Goal: Transaction & Acquisition: Purchase product/service

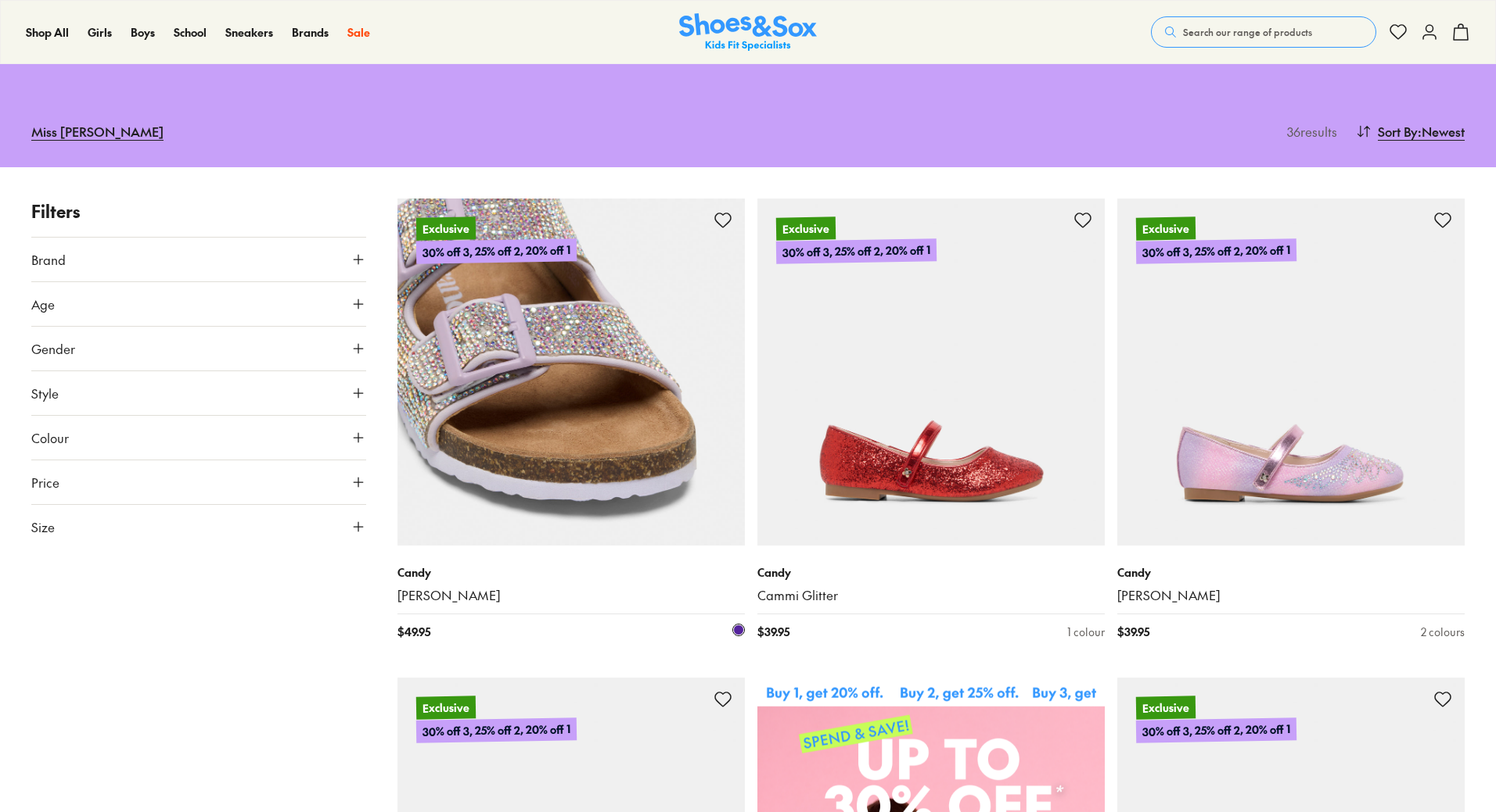
scroll to position [156, 0]
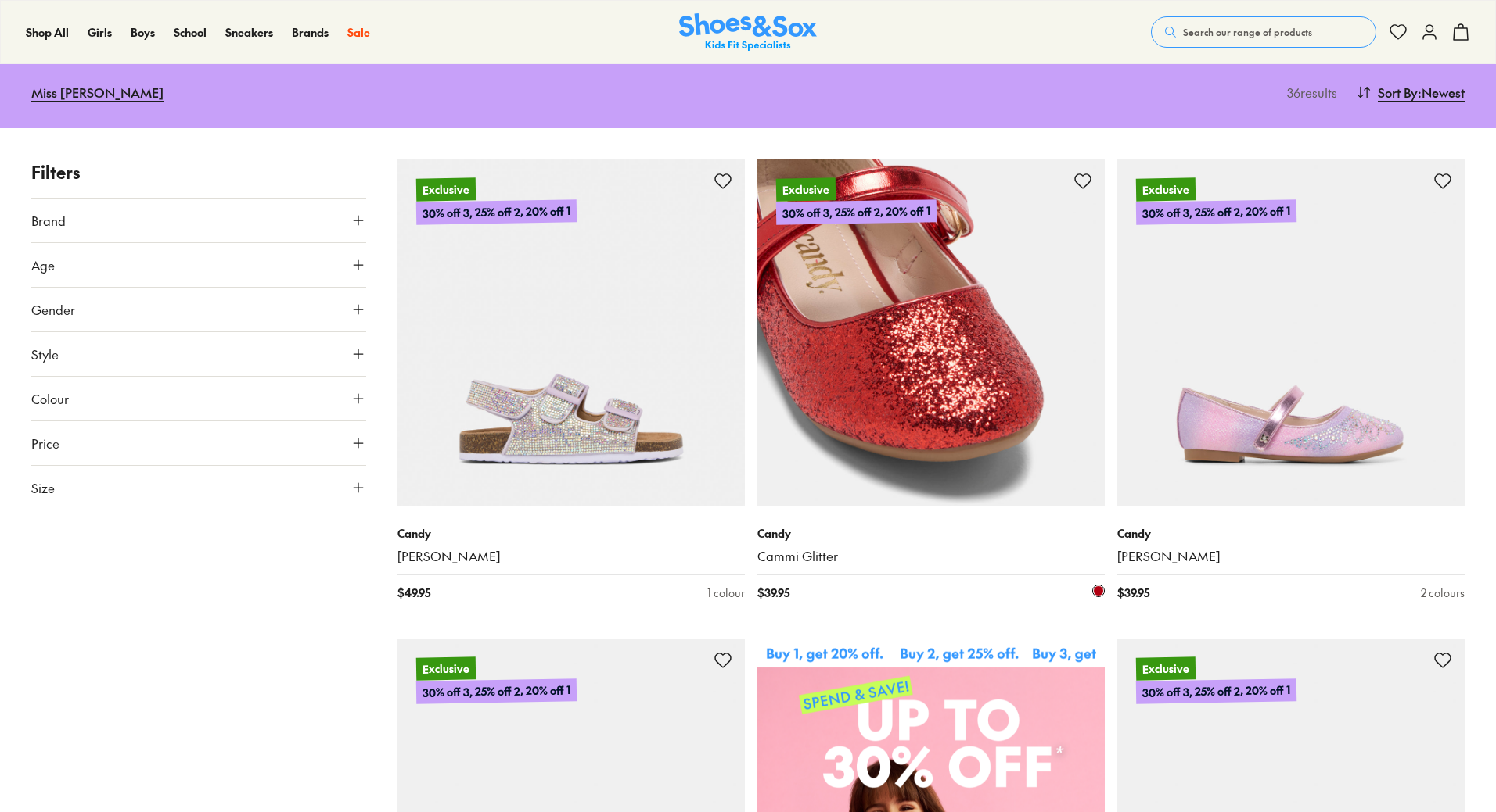
click at [975, 447] on img at bounding box center [932, 333] width 348 height 347
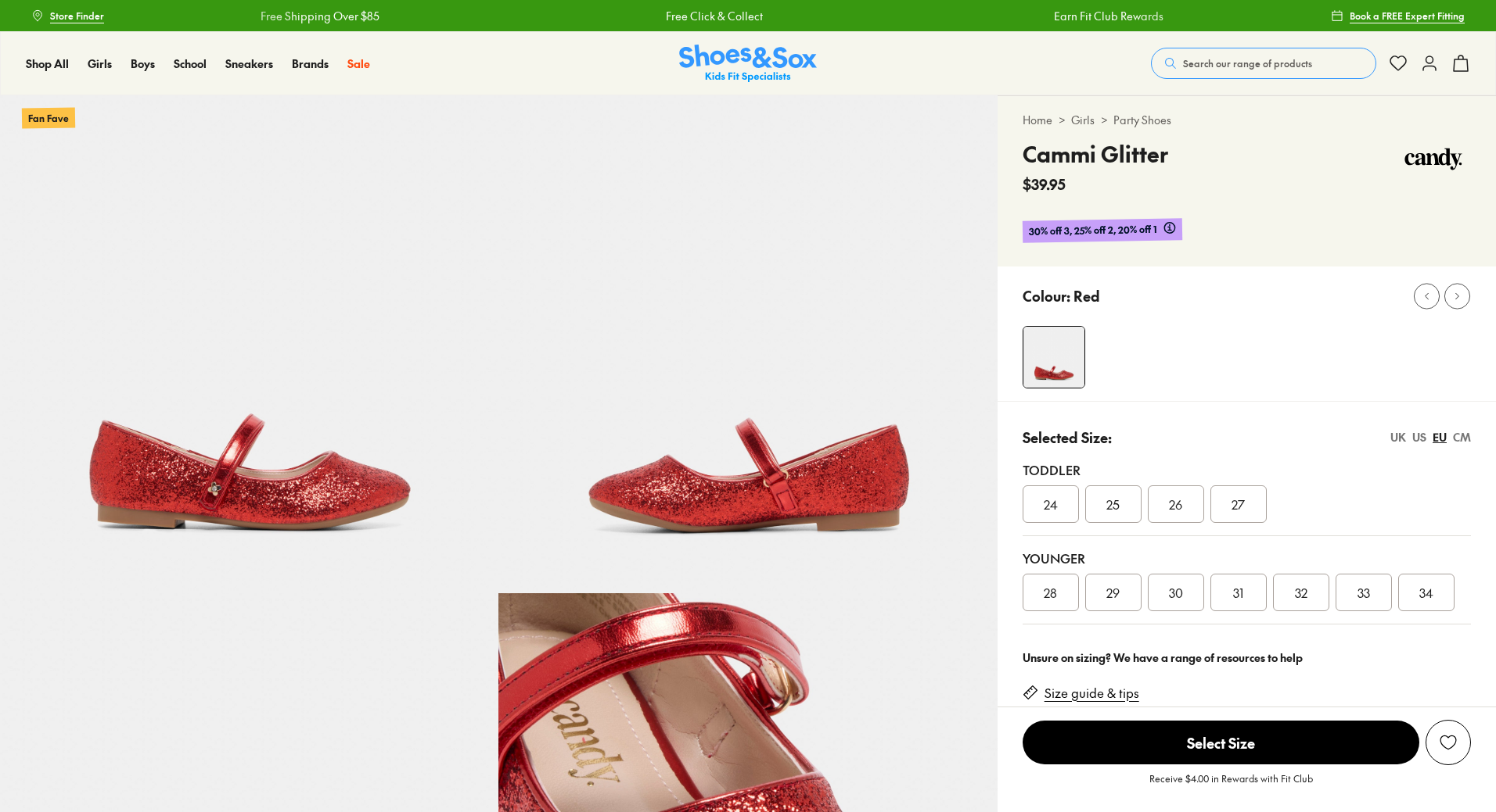
select select "*"
click at [1249, 591] on div "31" at bounding box center [1238, 592] width 57 height 37
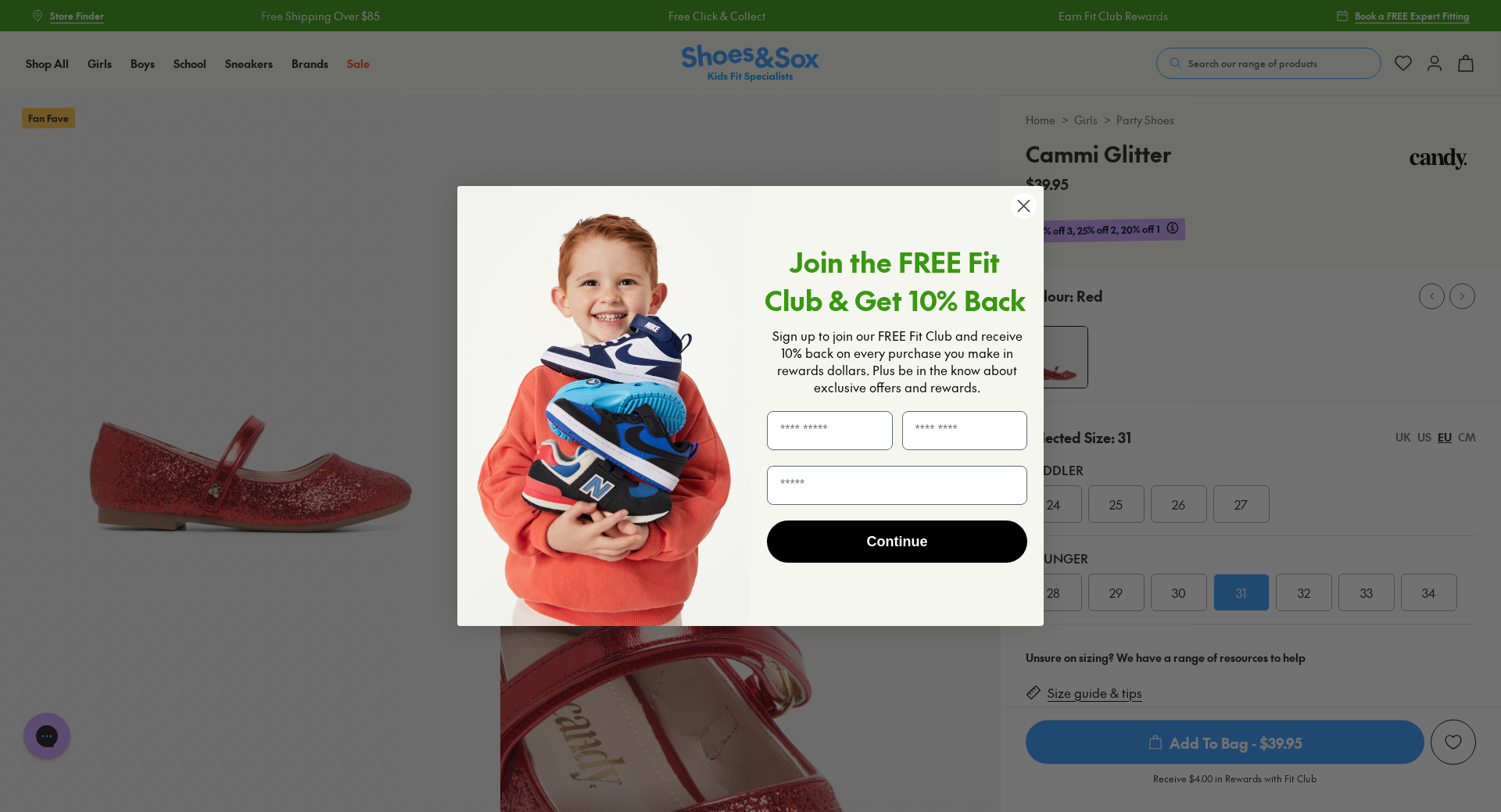
click at [1019, 211] on icon "Close dialog" at bounding box center [1024, 206] width 27 height 27
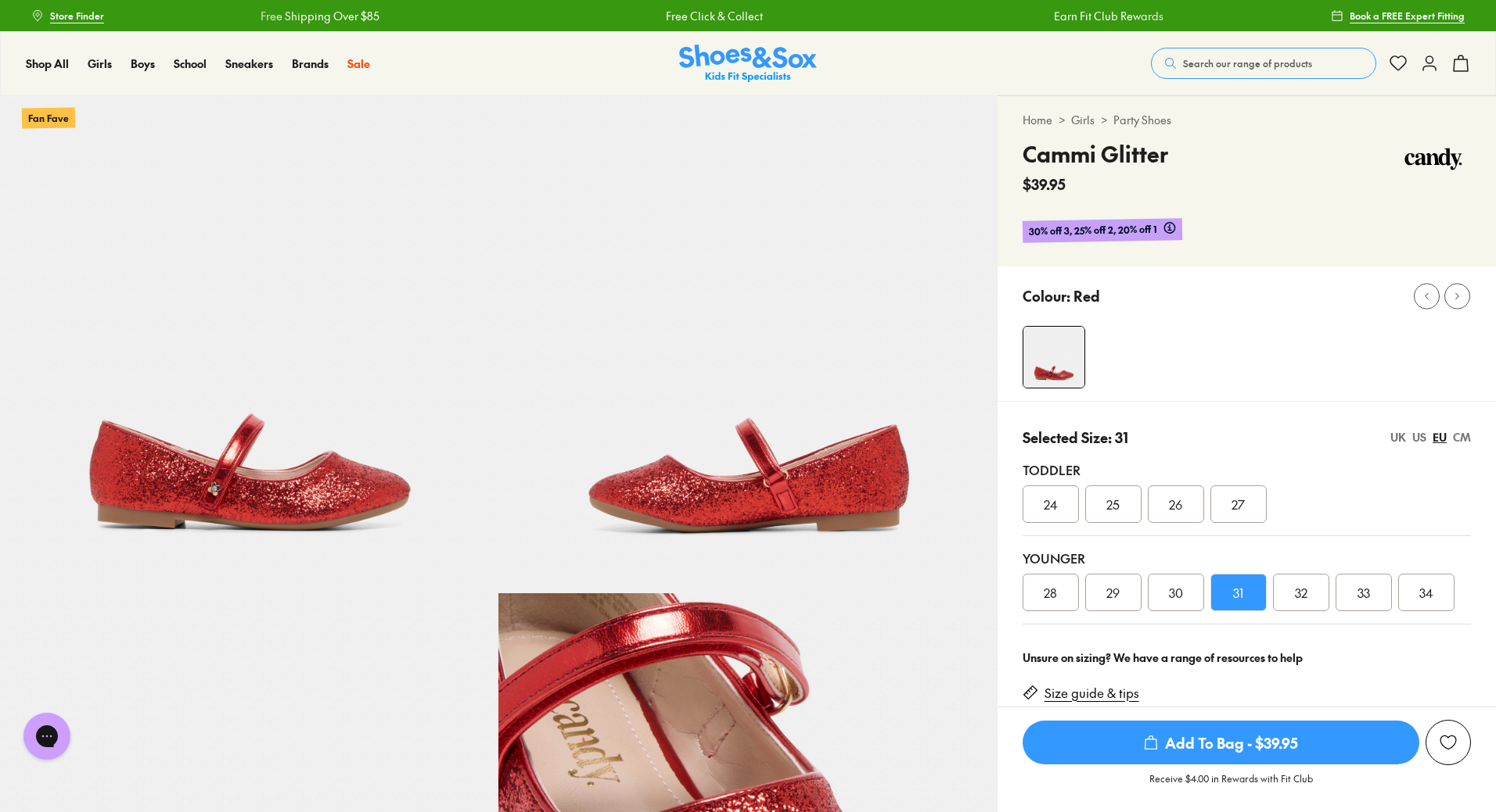
click at [1292, 591] on div "32" at bounding box center [1302, 592] width 57 height 37
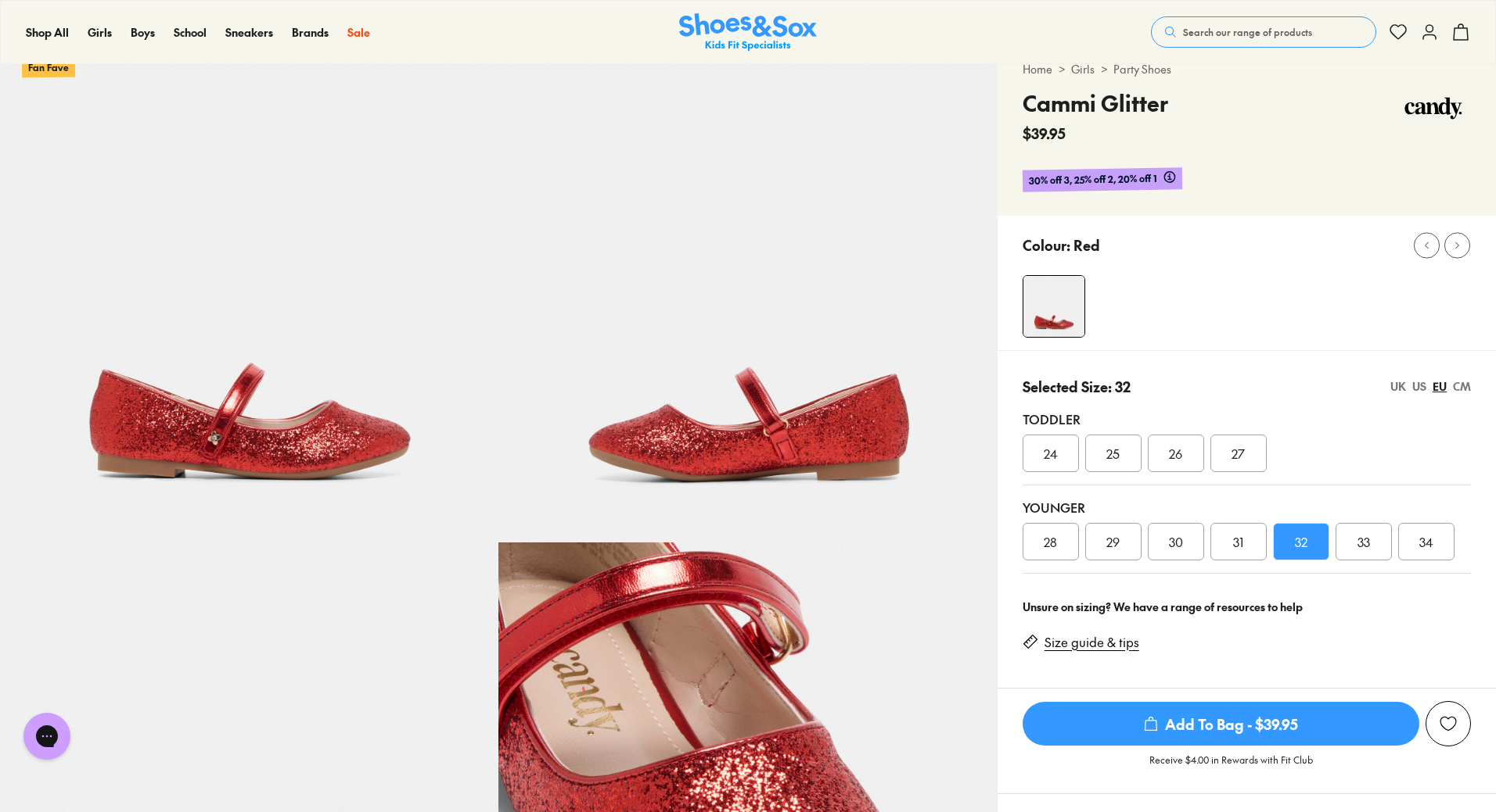
scroll to position [78, 0]
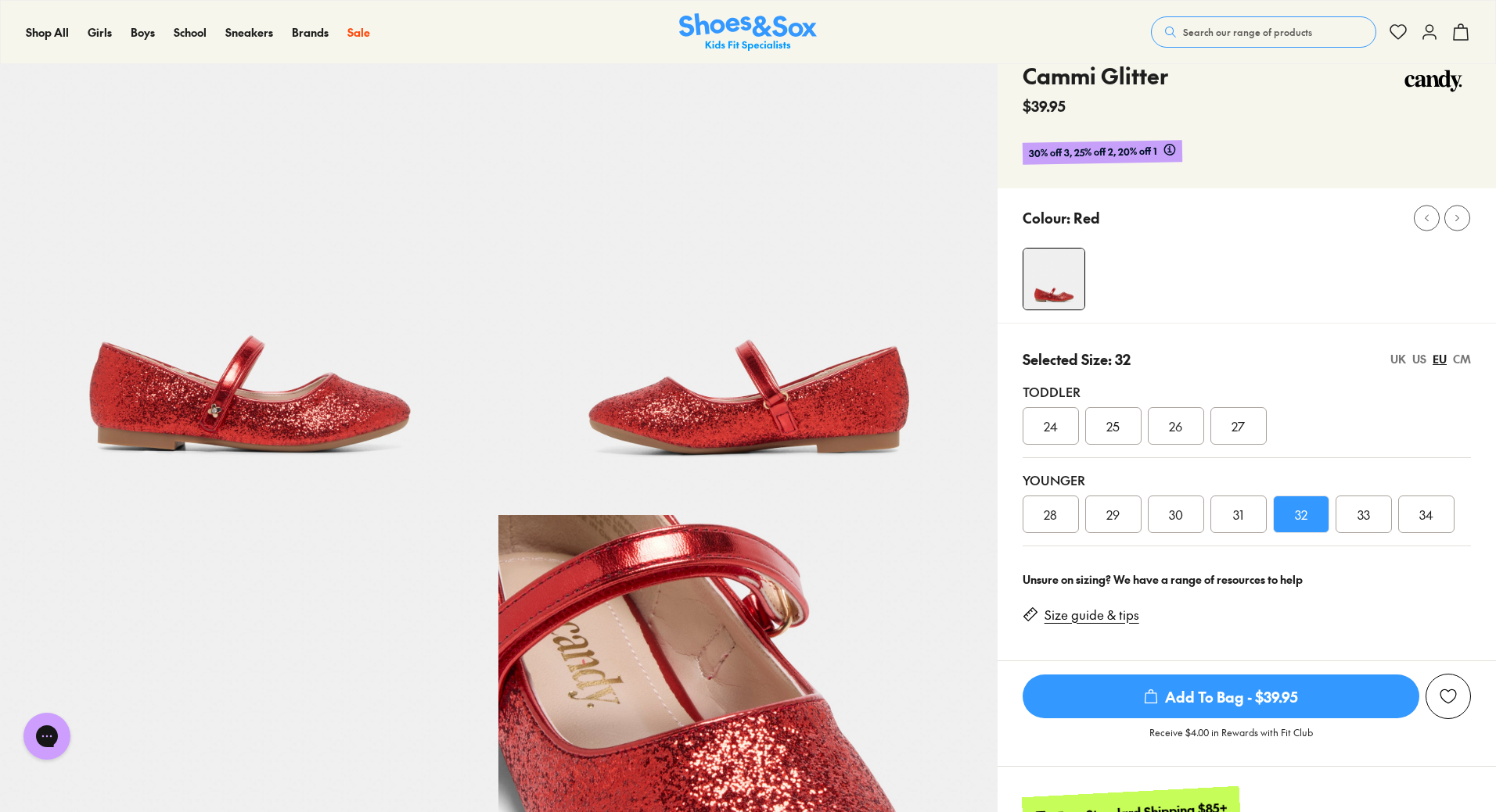
click at [1202, 698] on span "Add To Bag - $39.95" at bounding box center [1221, 696] width 396 height 44
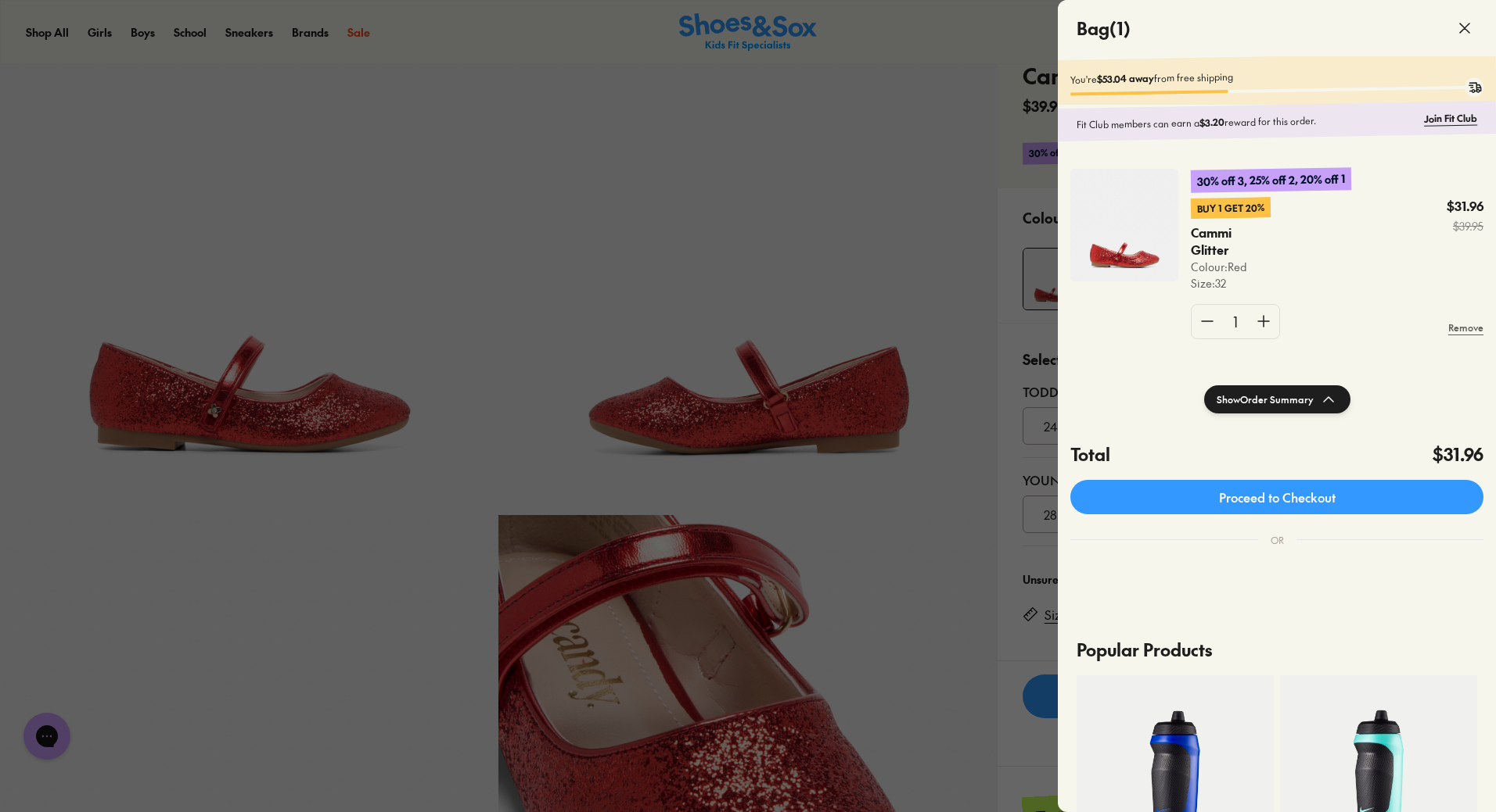
click at [1463, 27] on use at bounding box center [1465, 28] width 10 height 10
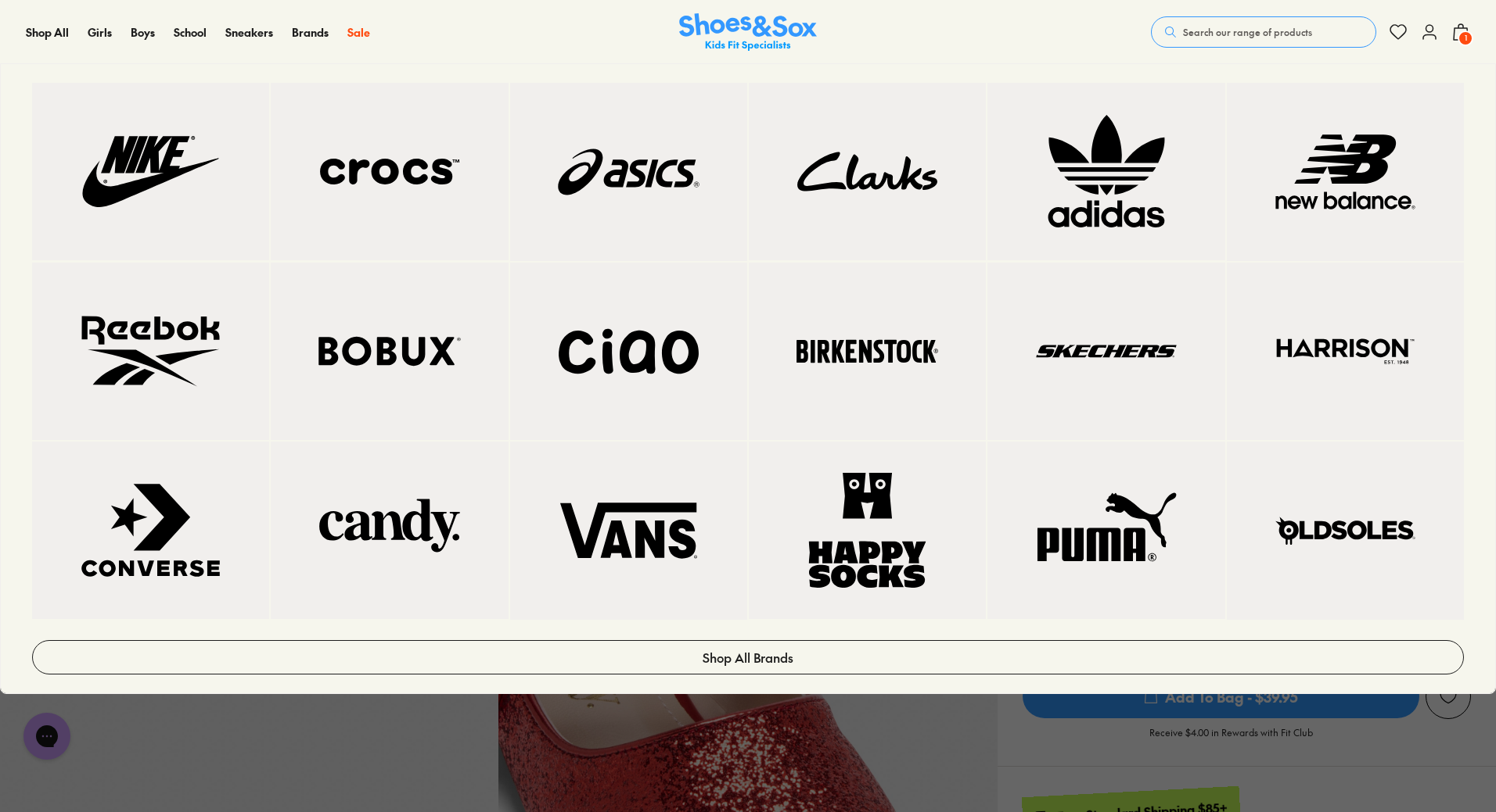
click at [1082, 354] on img at bounding box center [1105, 351] width 175 height 115
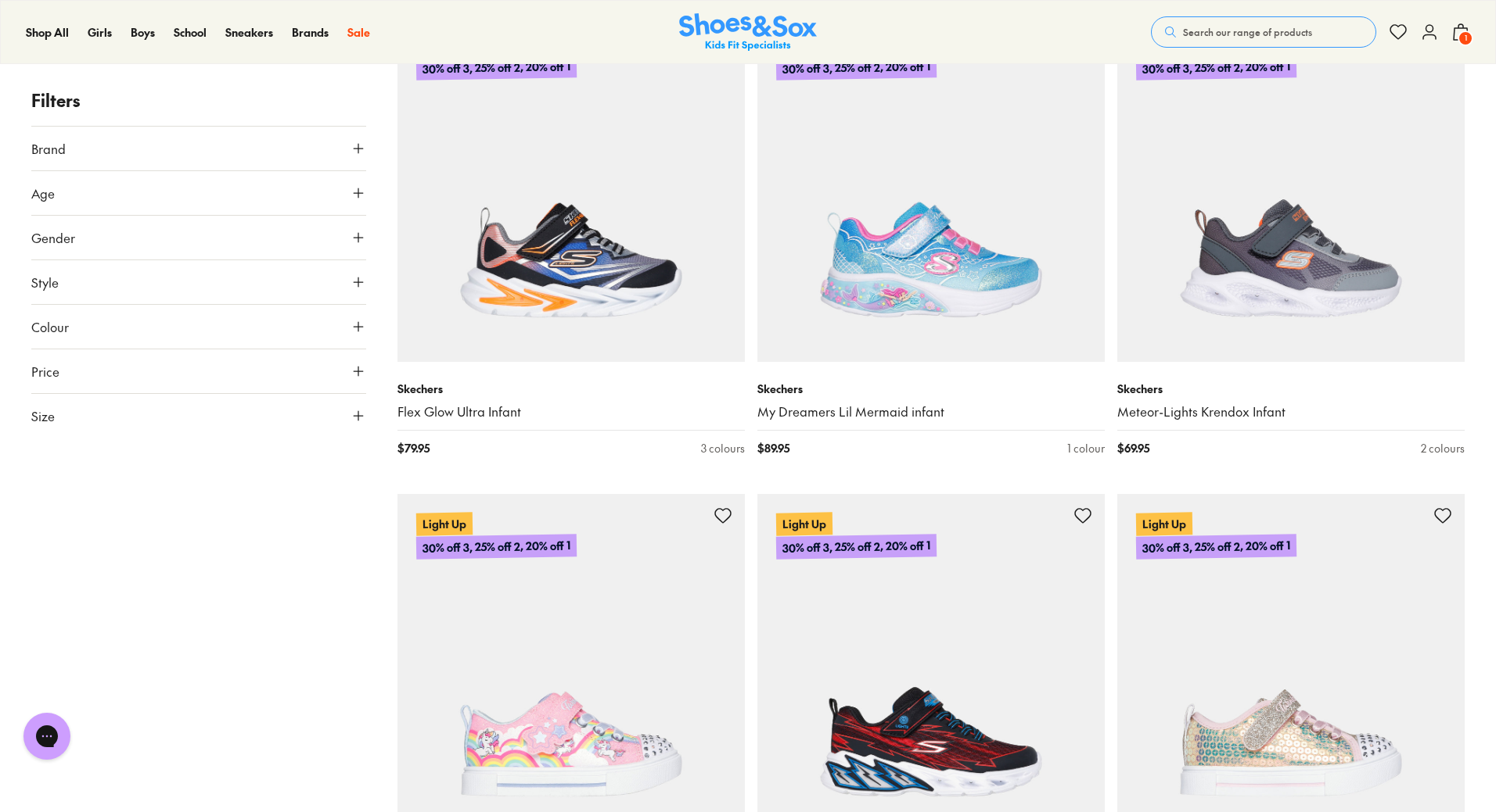
scroll to position [4222, 0]
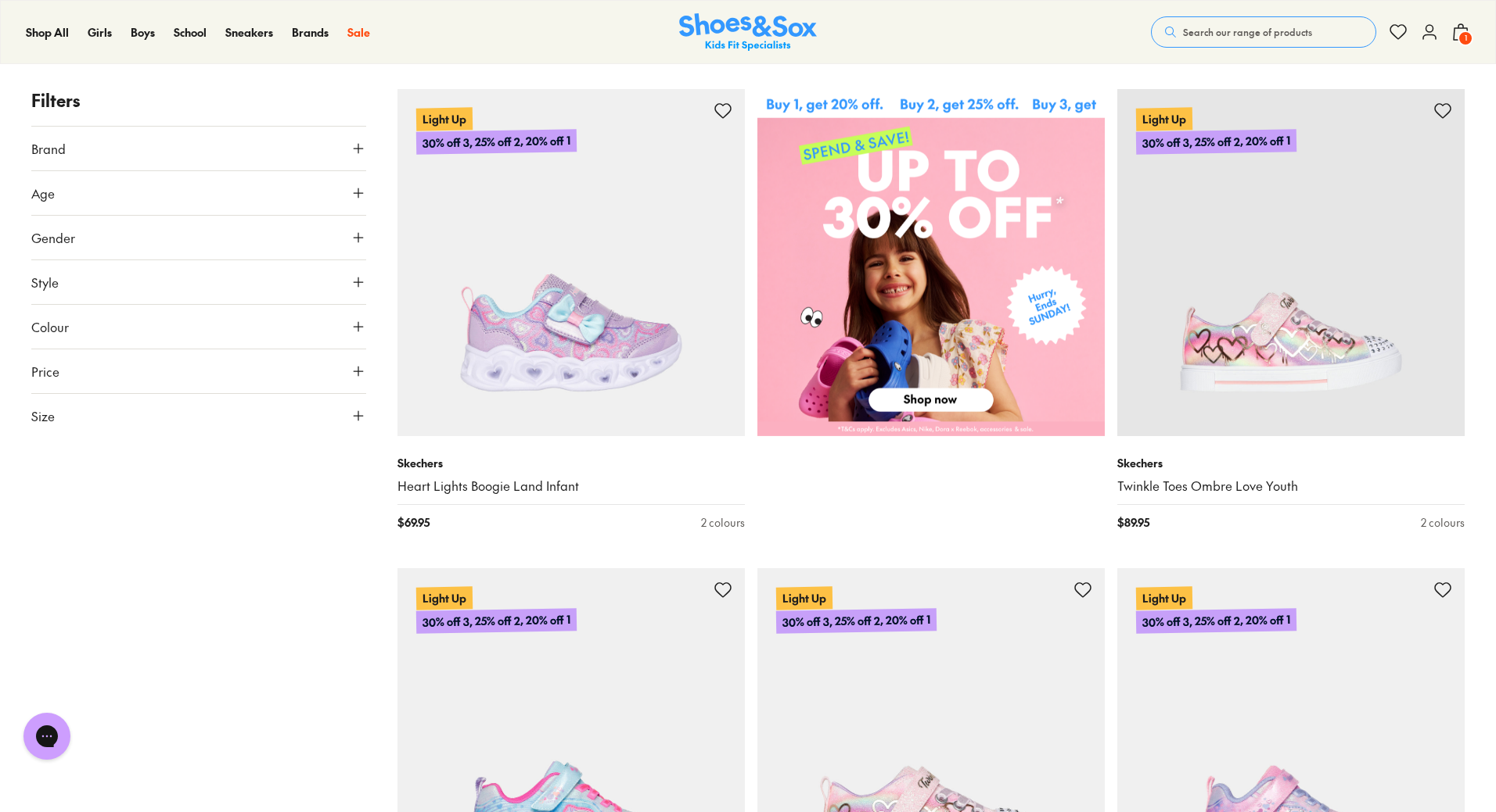
scroll to position [670, 0]
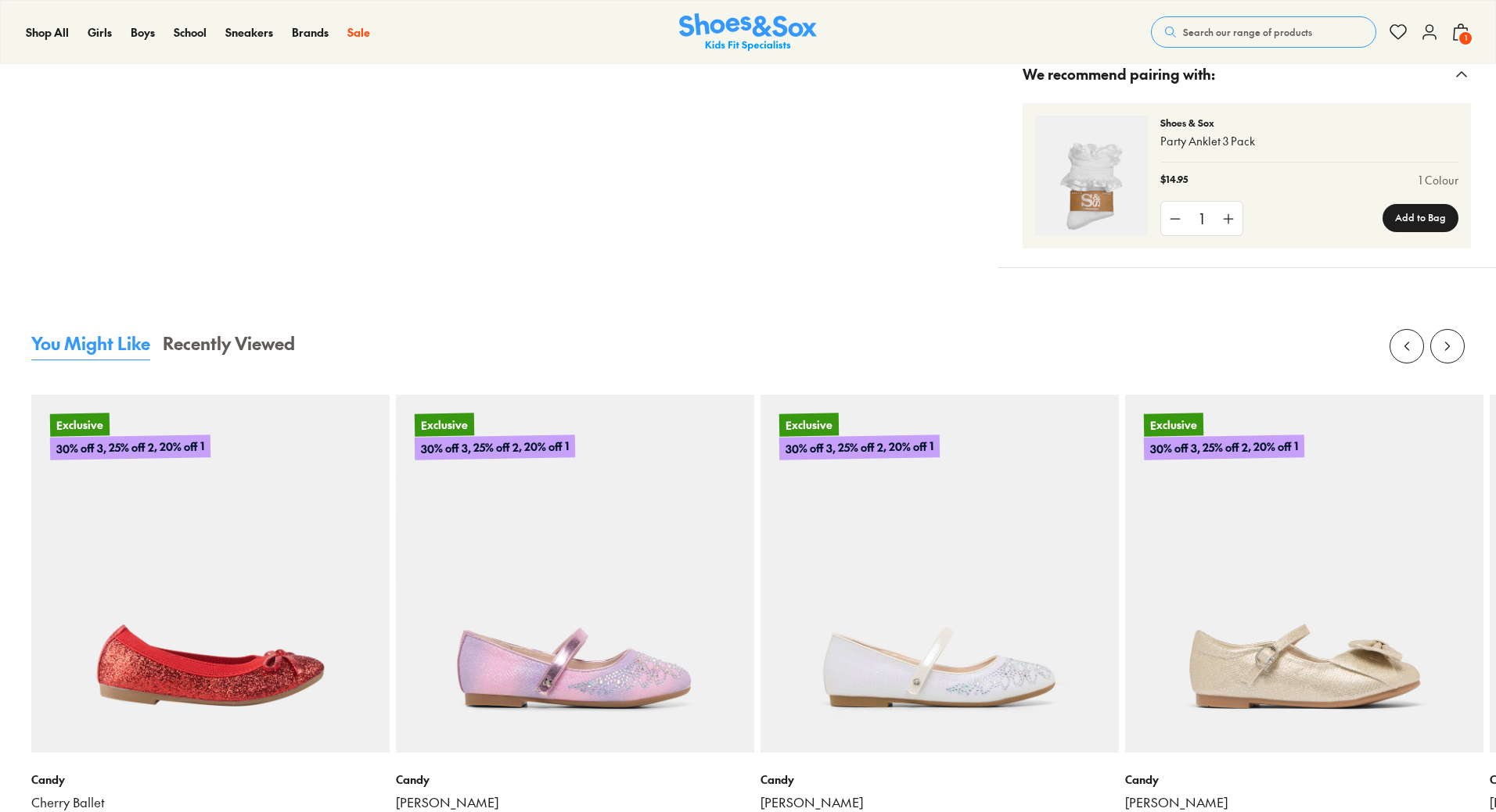
select select "*"
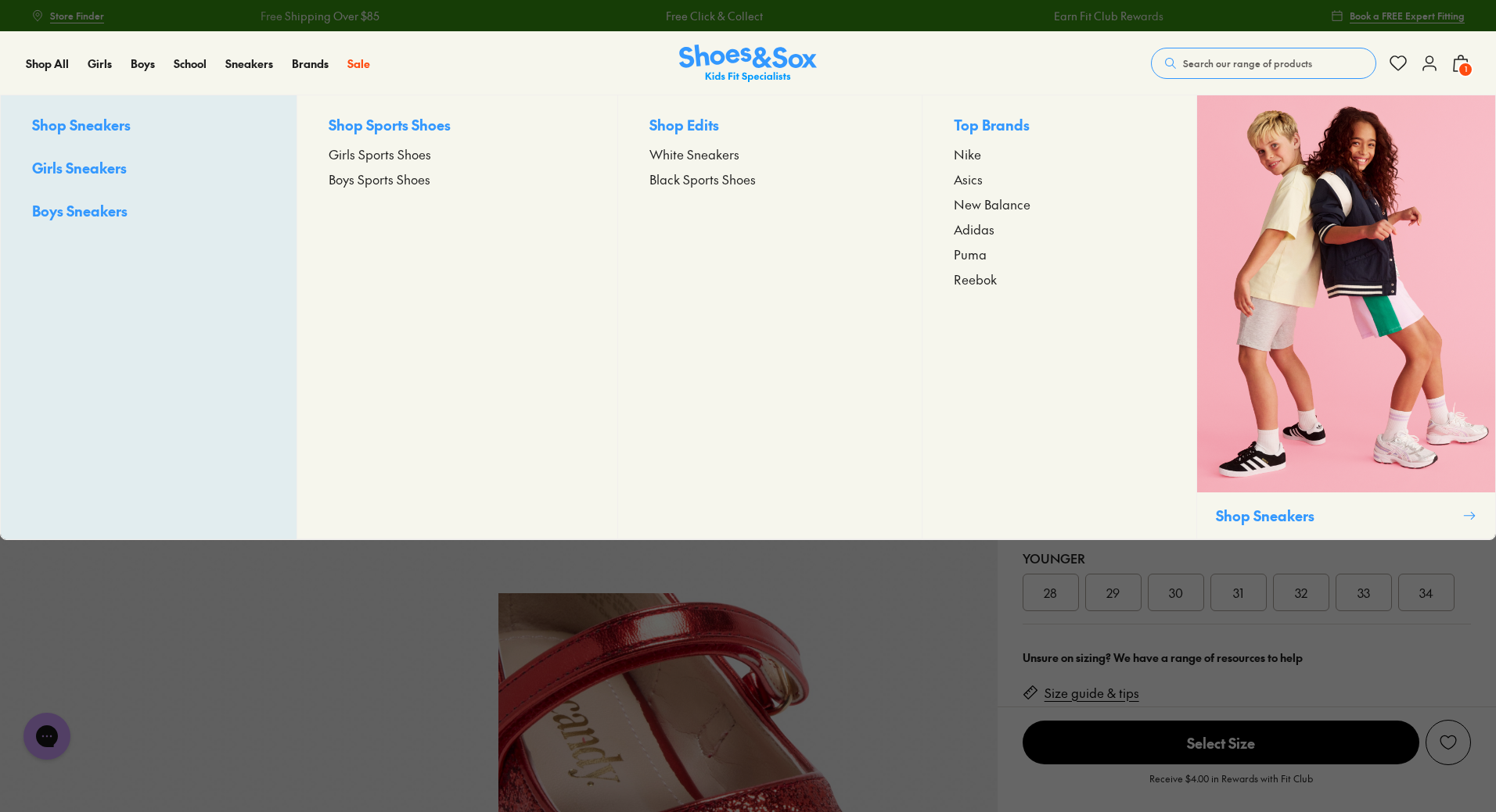
click at [360, 155] on span "Girls Sports Shoes" at bounding box center [379, 153] width 103 height 19
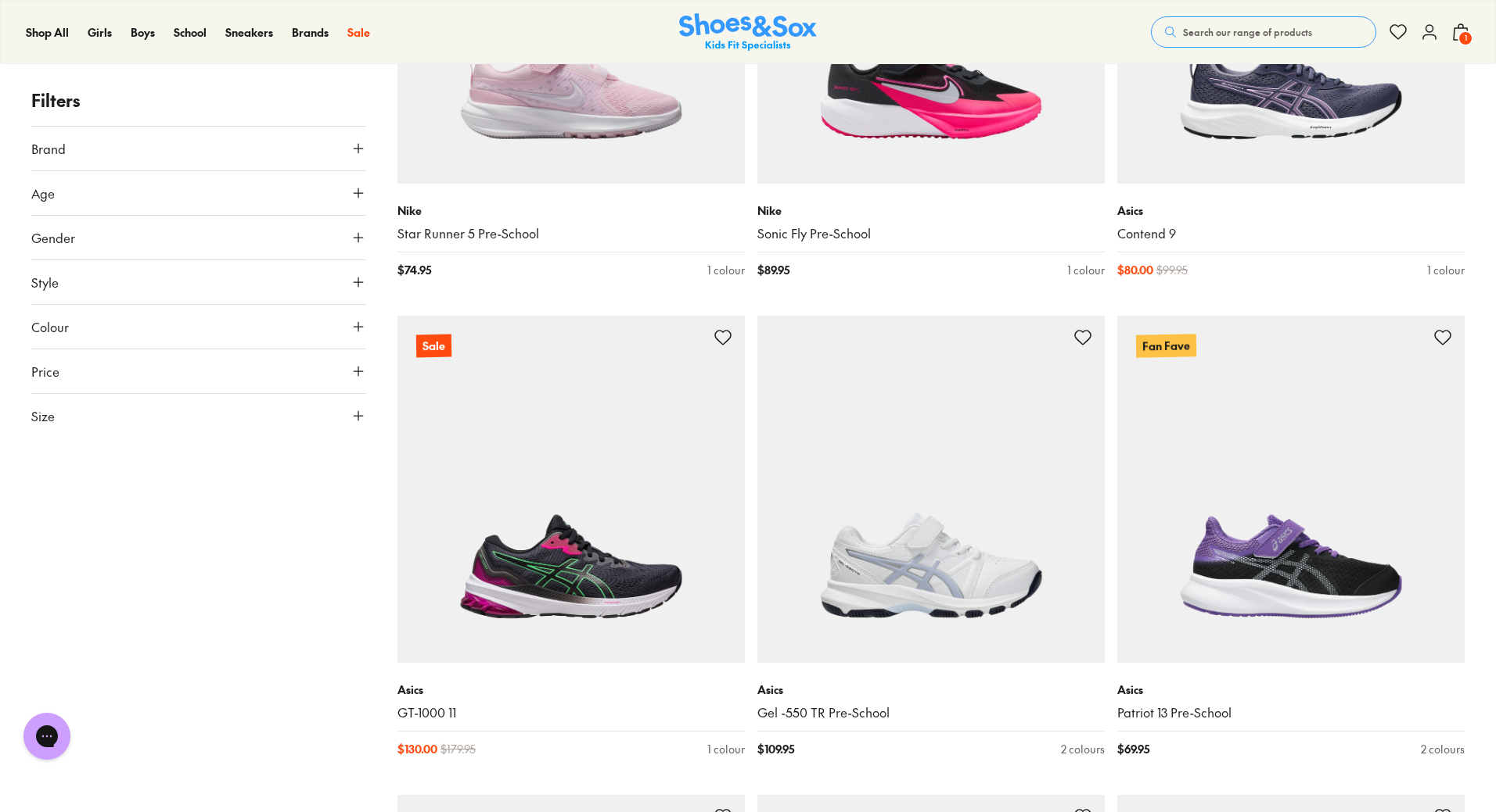
scroll to position [2424, 0]
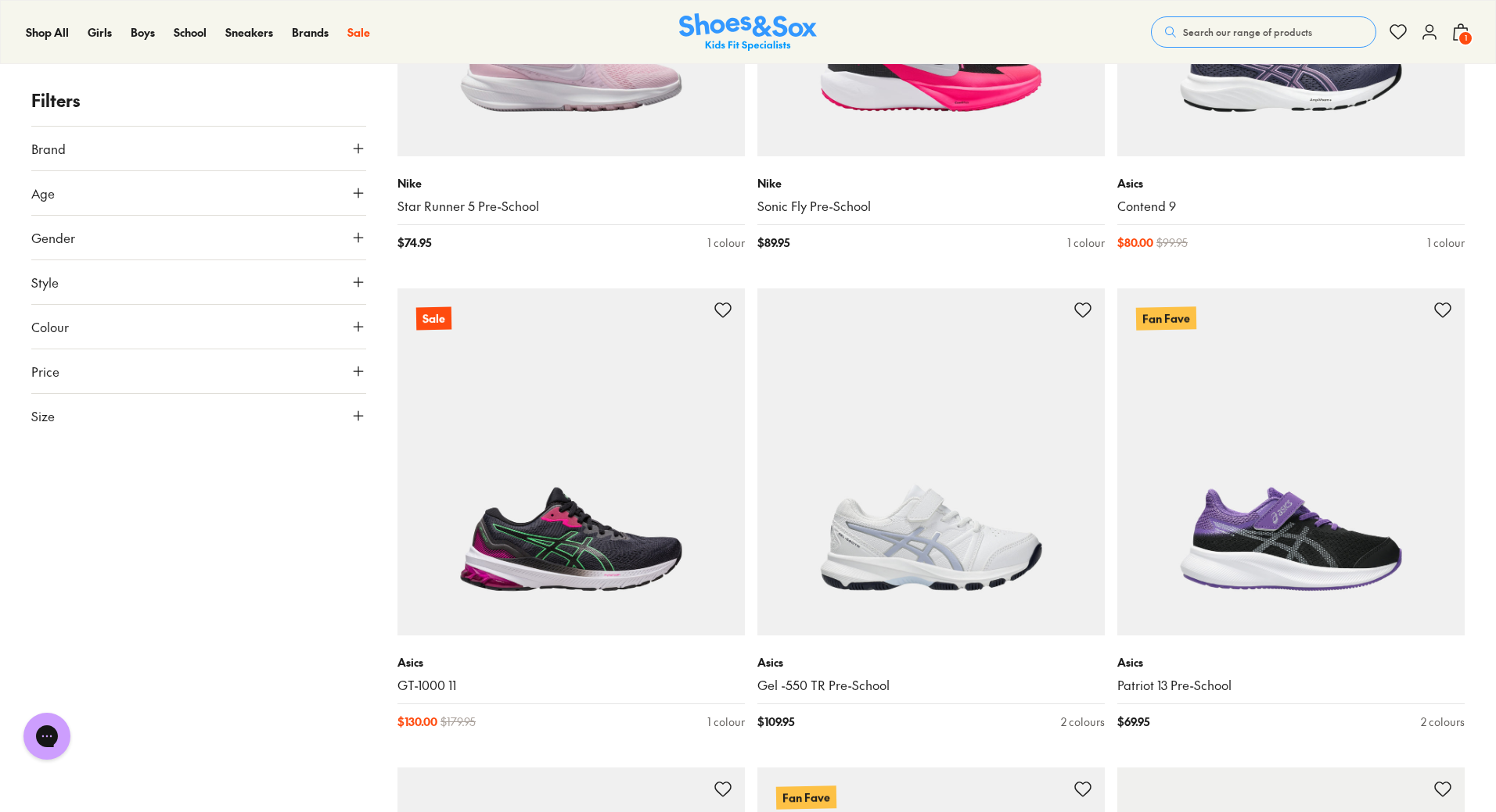
click at [128, 333] on button "Colour" at bounding box center [198, 326] width 335 height 44
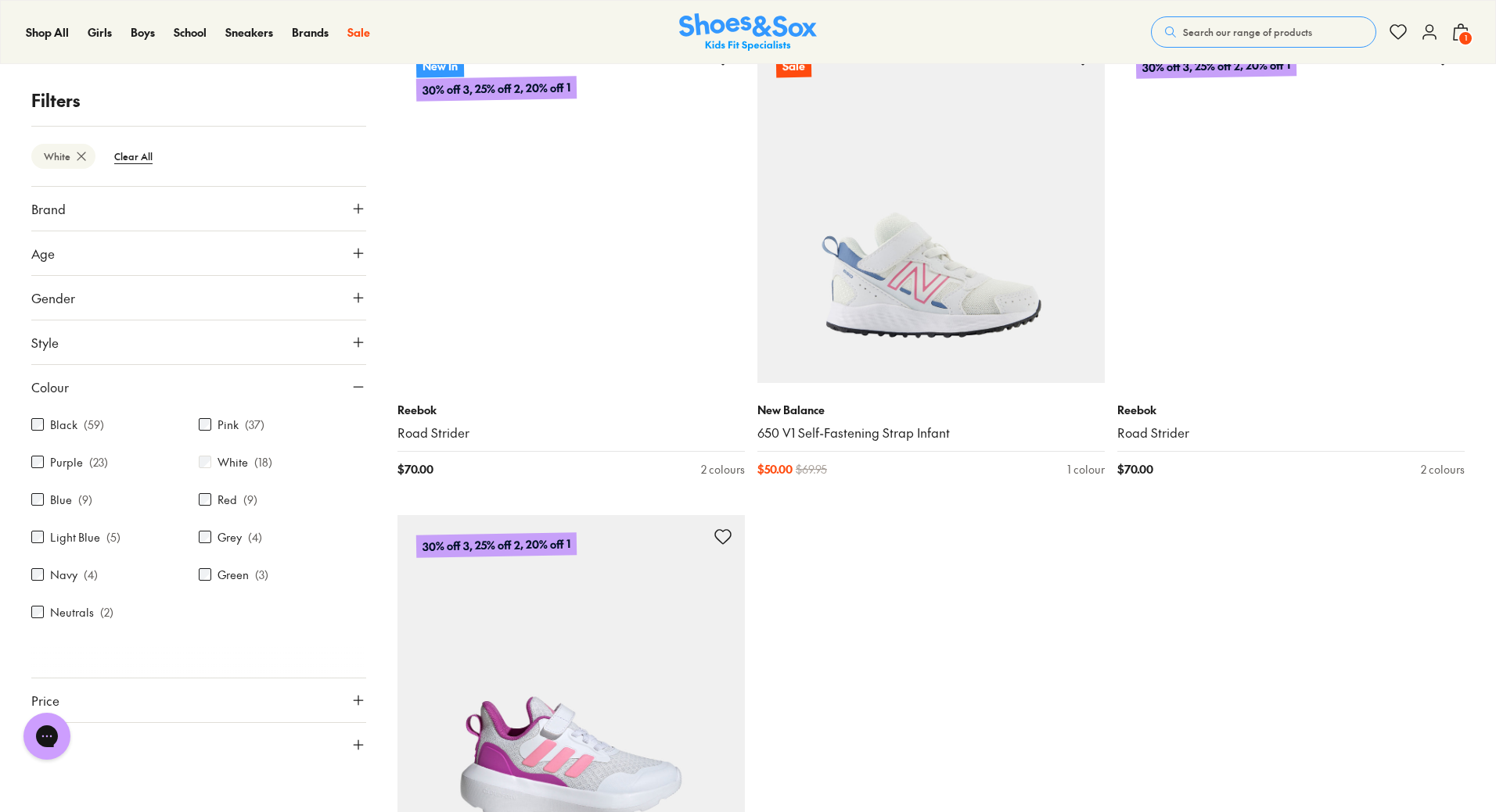
scroll to position [2625, 0]
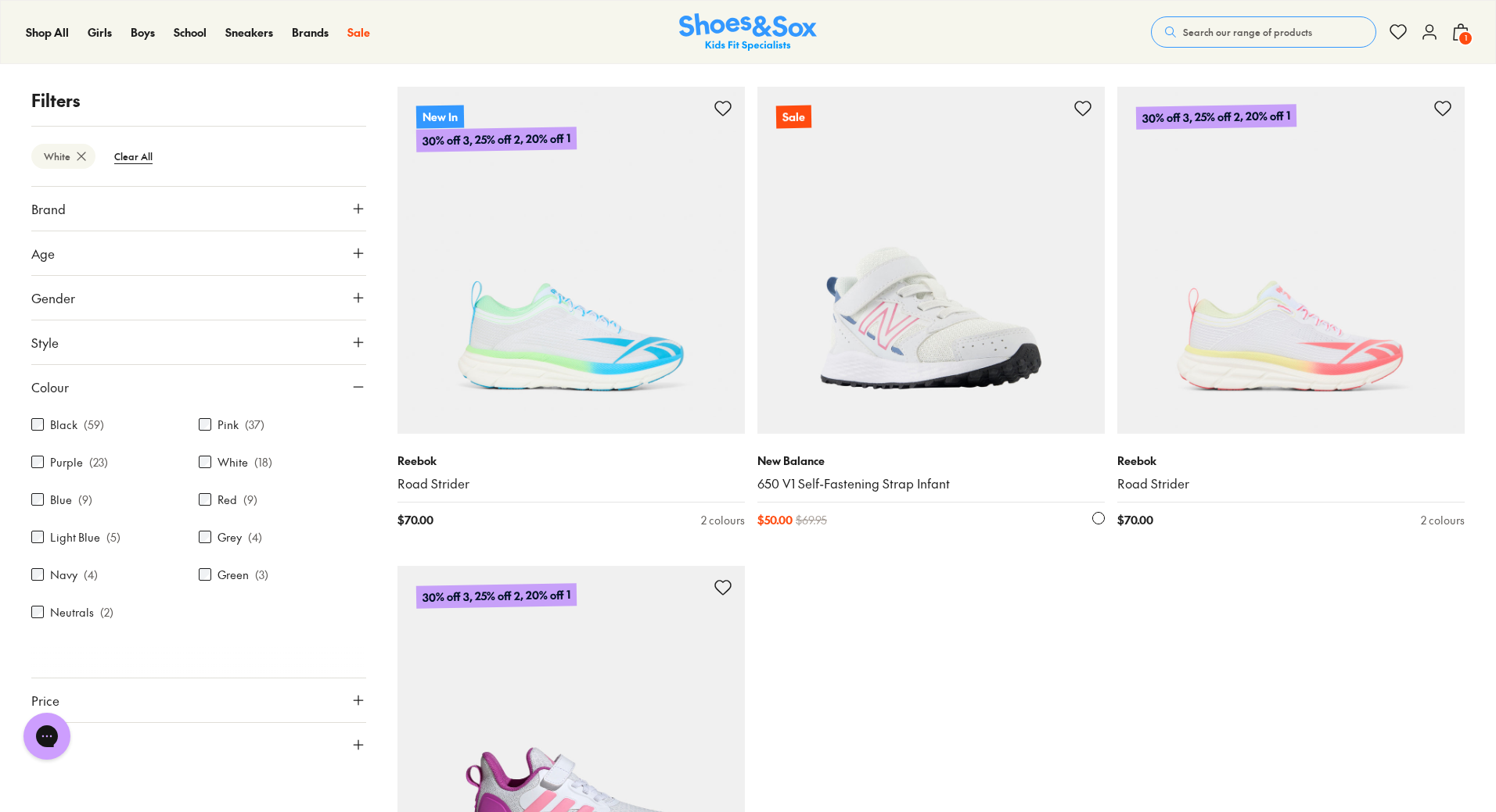
click at [879, 353] on img at bounding box center [932, 261] width 348 height 347
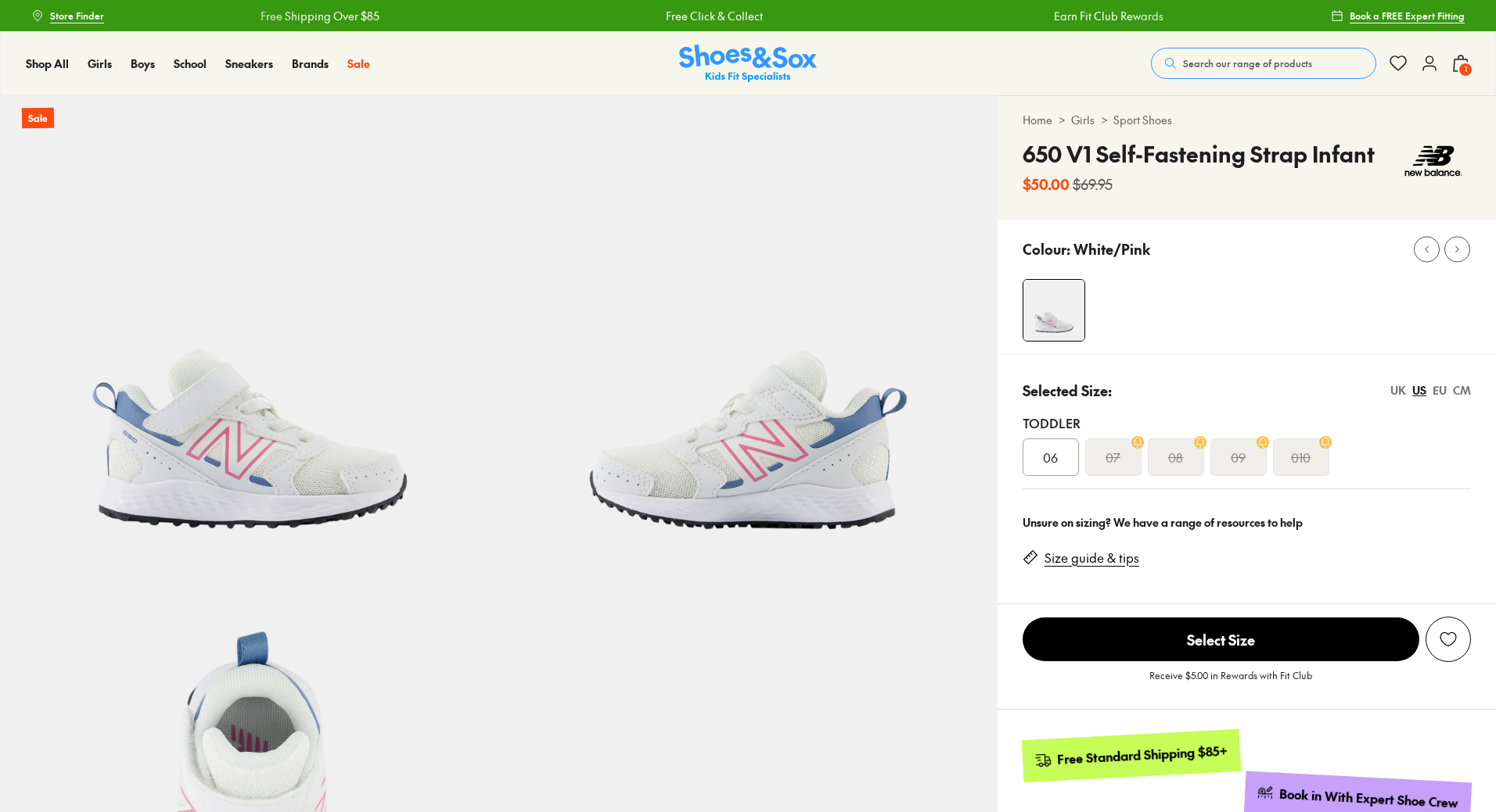
select select "*"
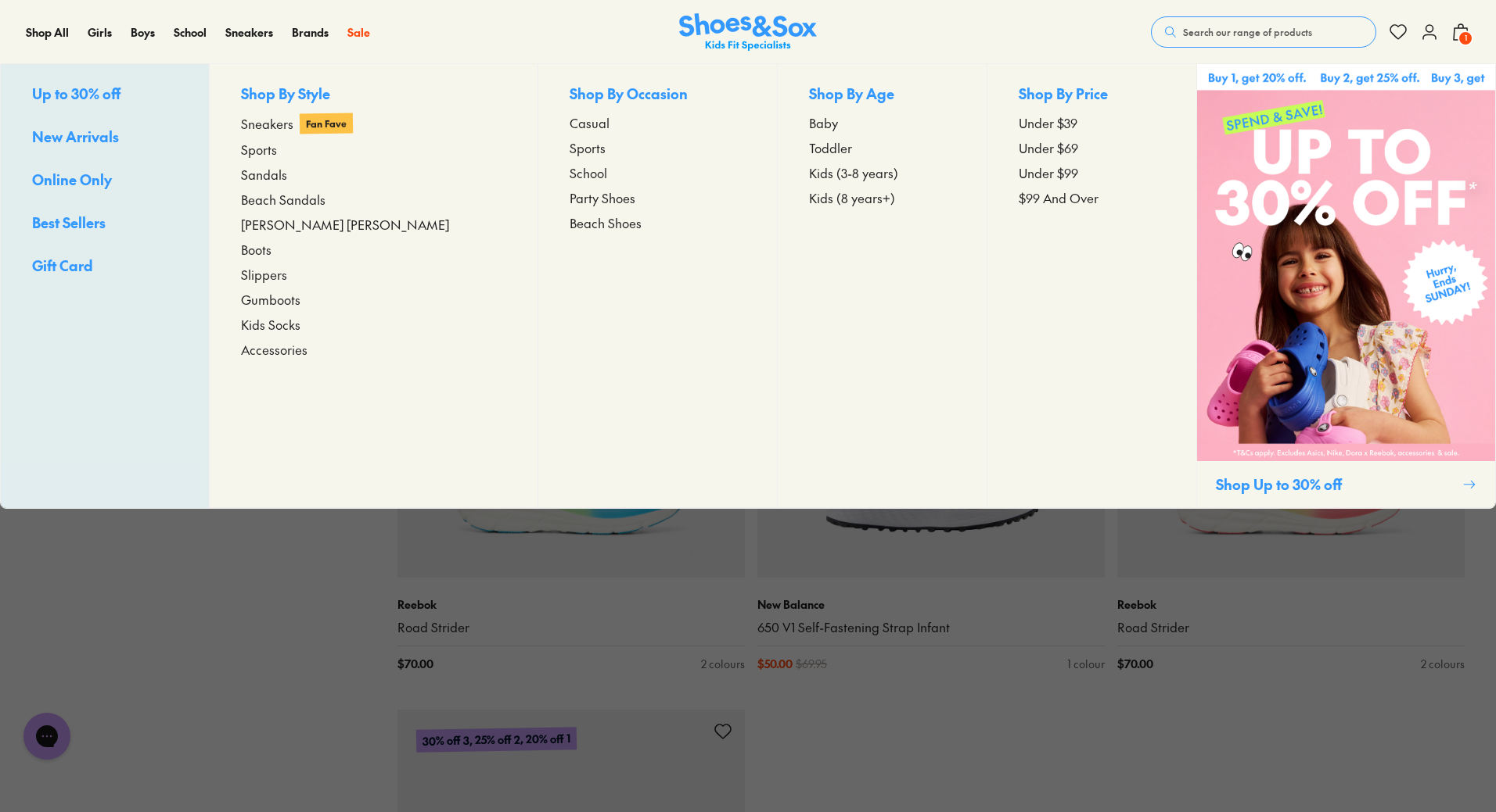
click at [809, 167] on span "Kids (3-8 years)" at bounding box center [852, 172] width 89 height 19
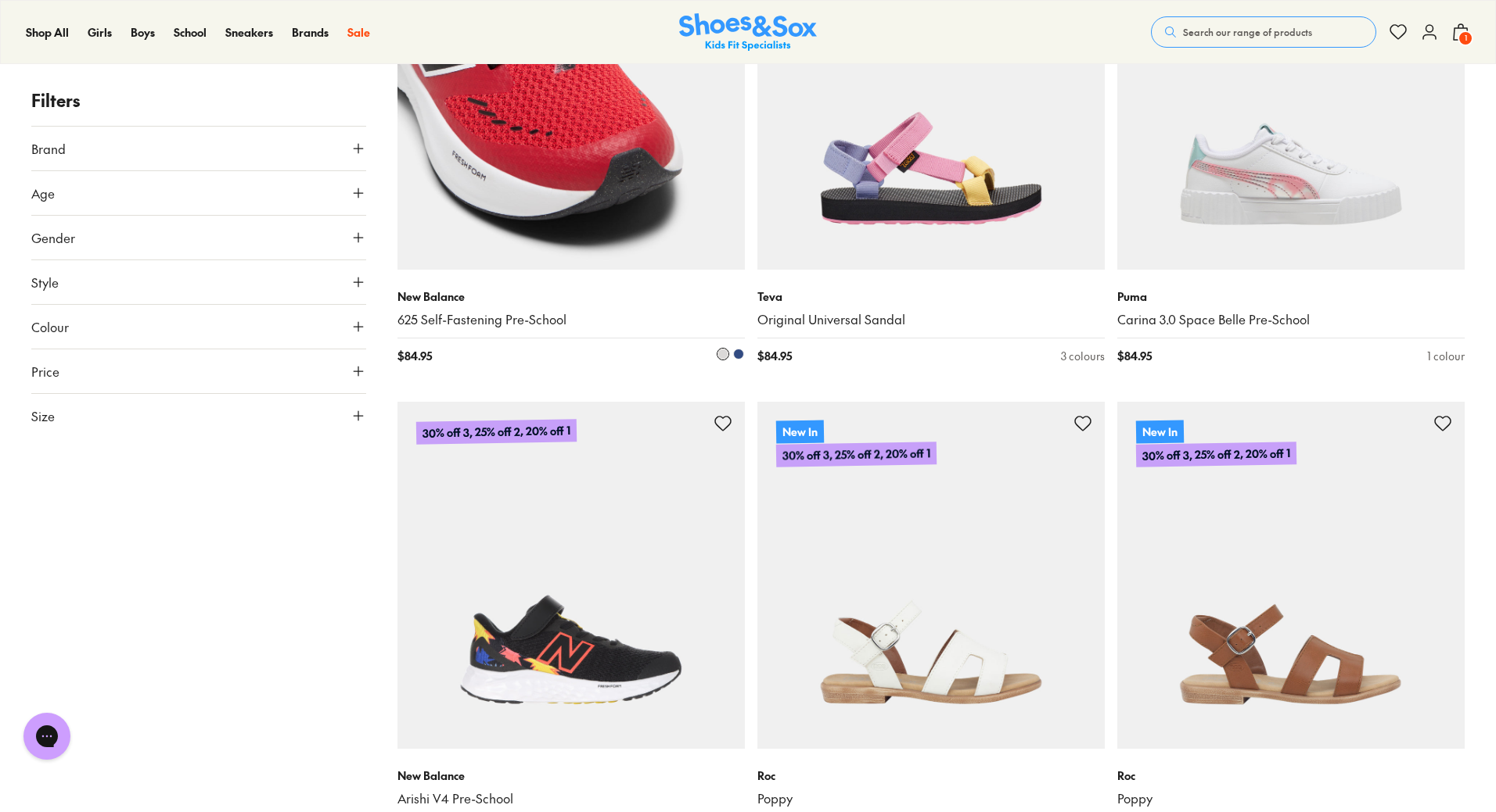
scroll to position [3754, 0]
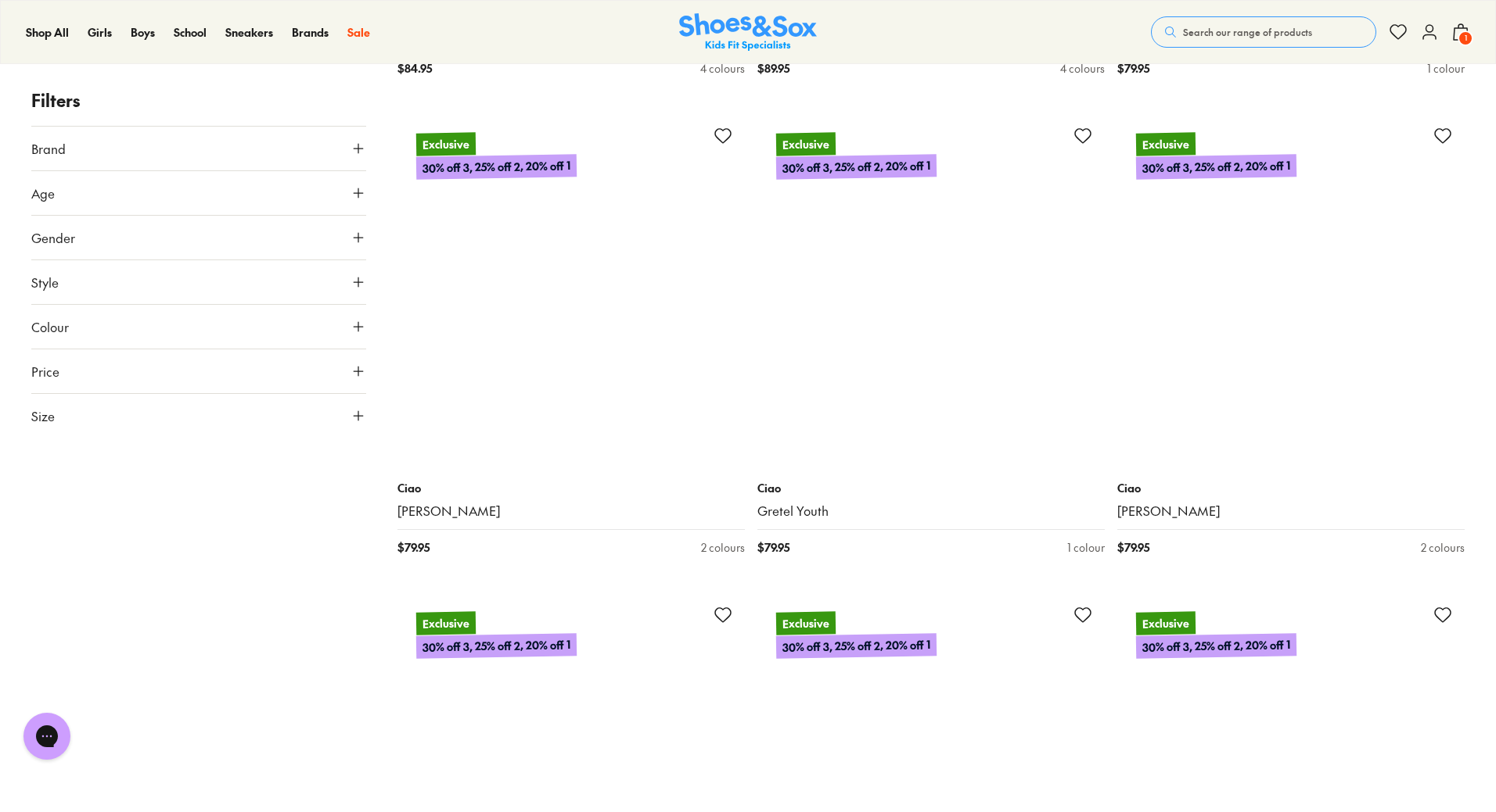
scroll to position [5629, 0]
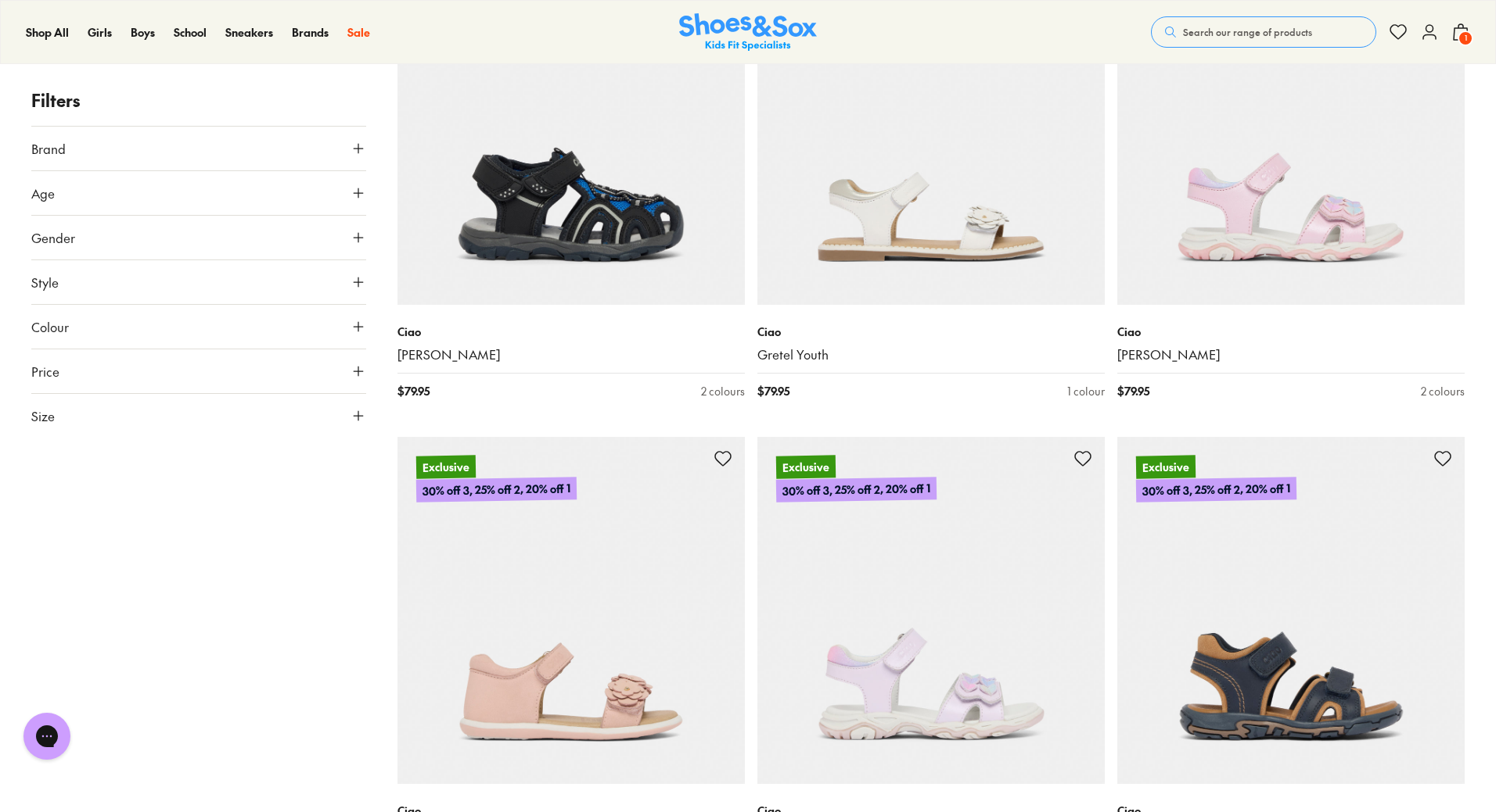
click at [136, 283] on button "Style" at bounding box center [198, 282] width 335 height 44
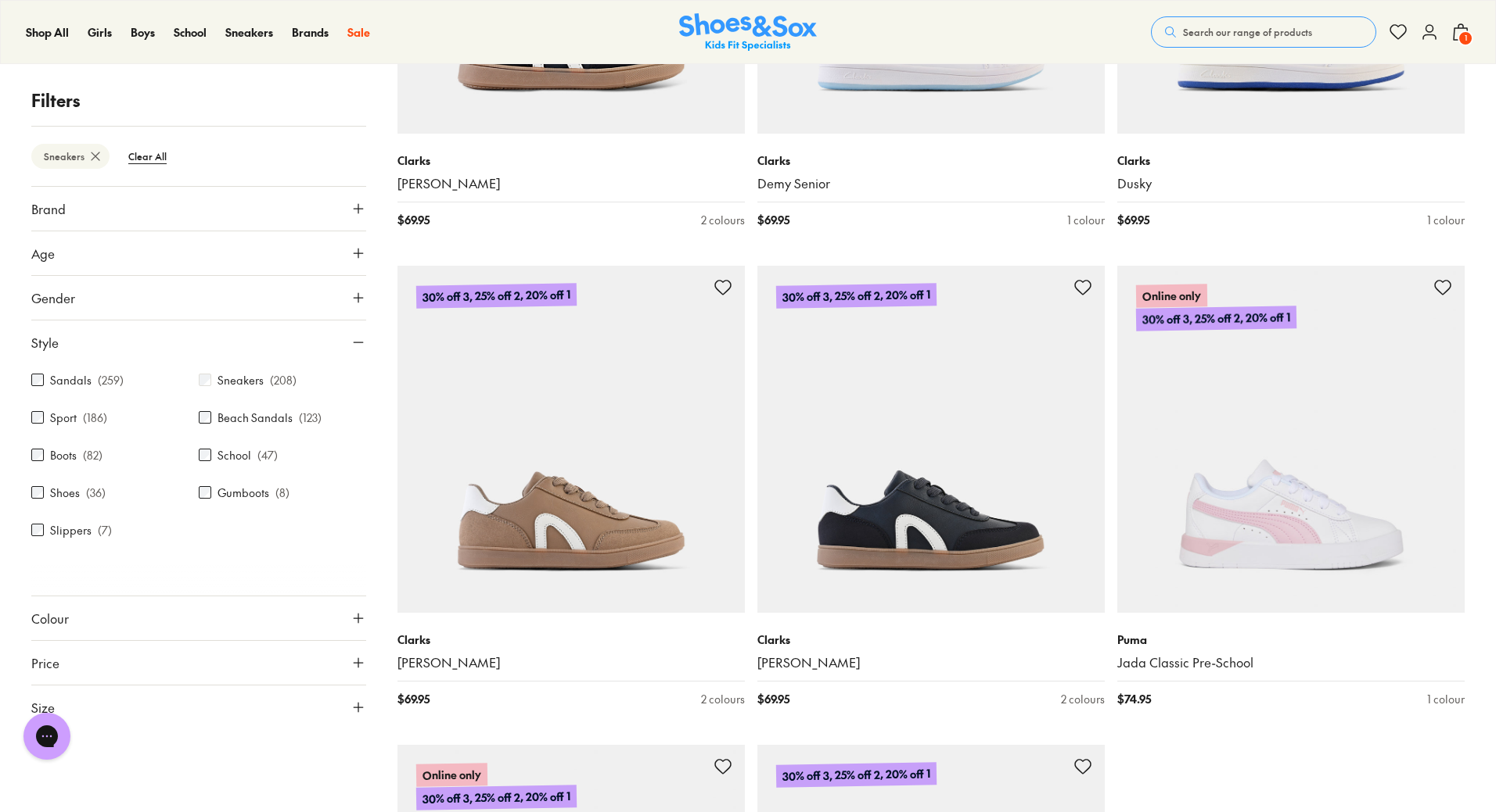
scroll to position [4379, 0]
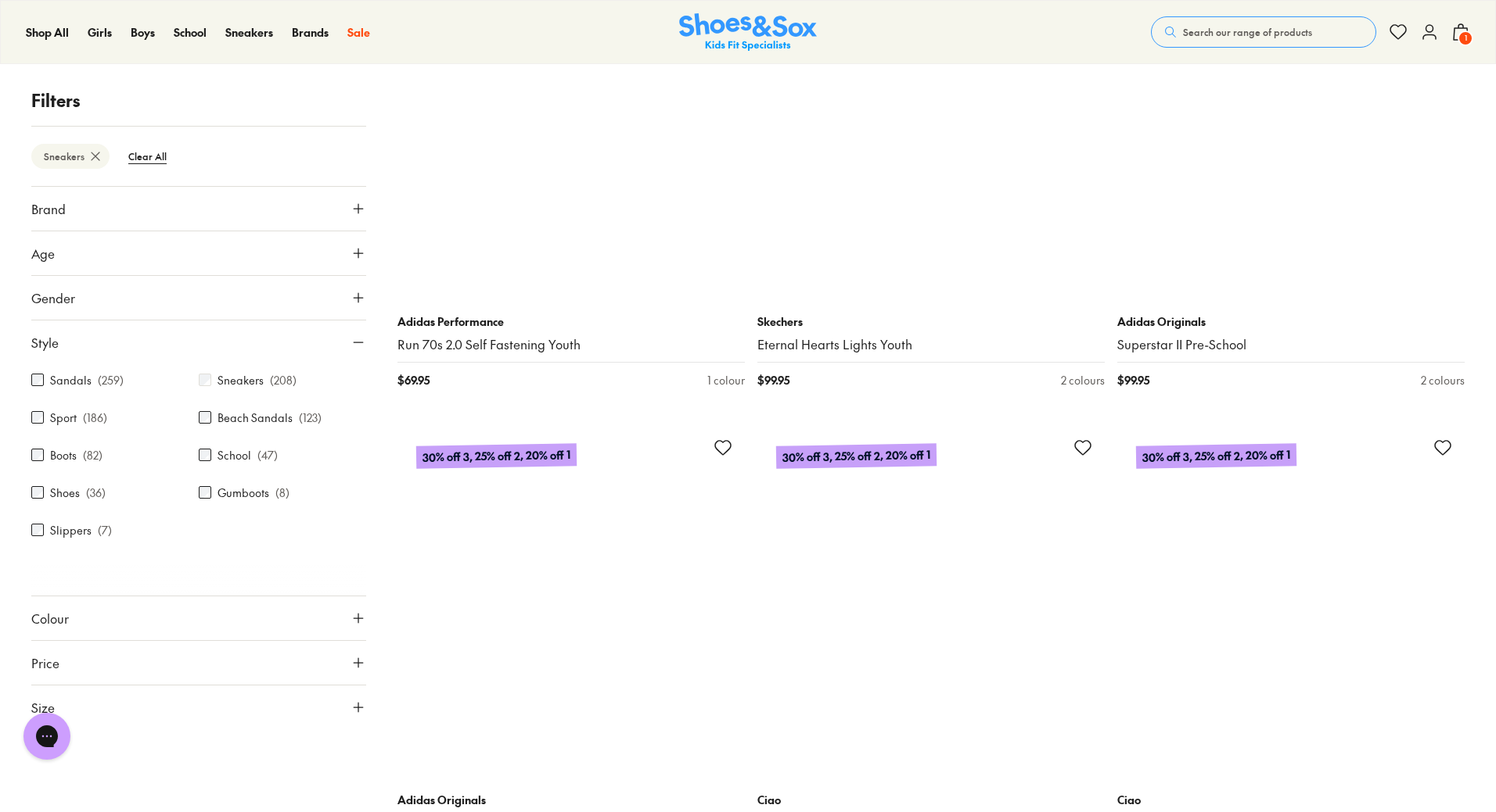
scroll to position [9617, 0]
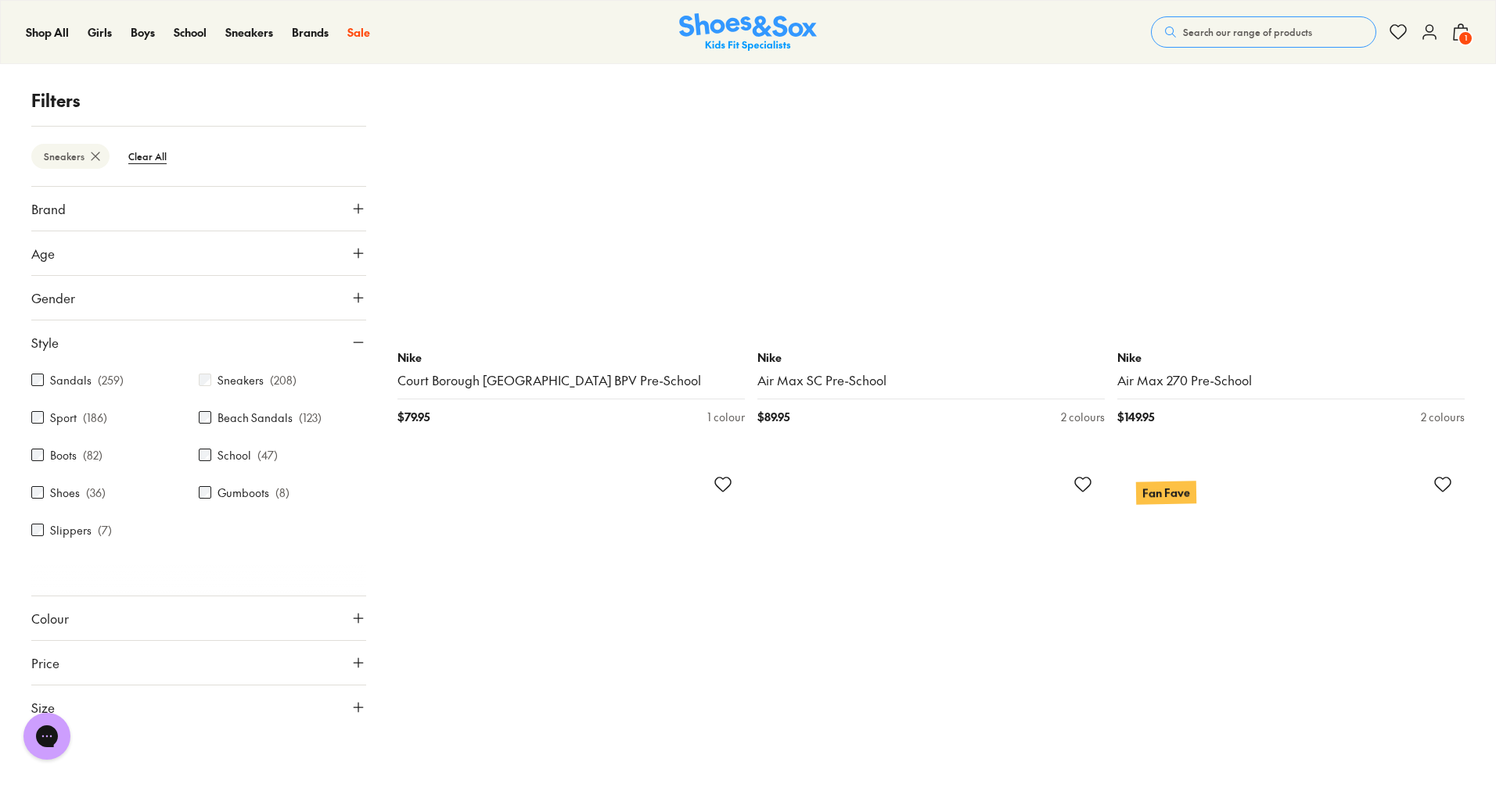
scroll to position [14466, 0]
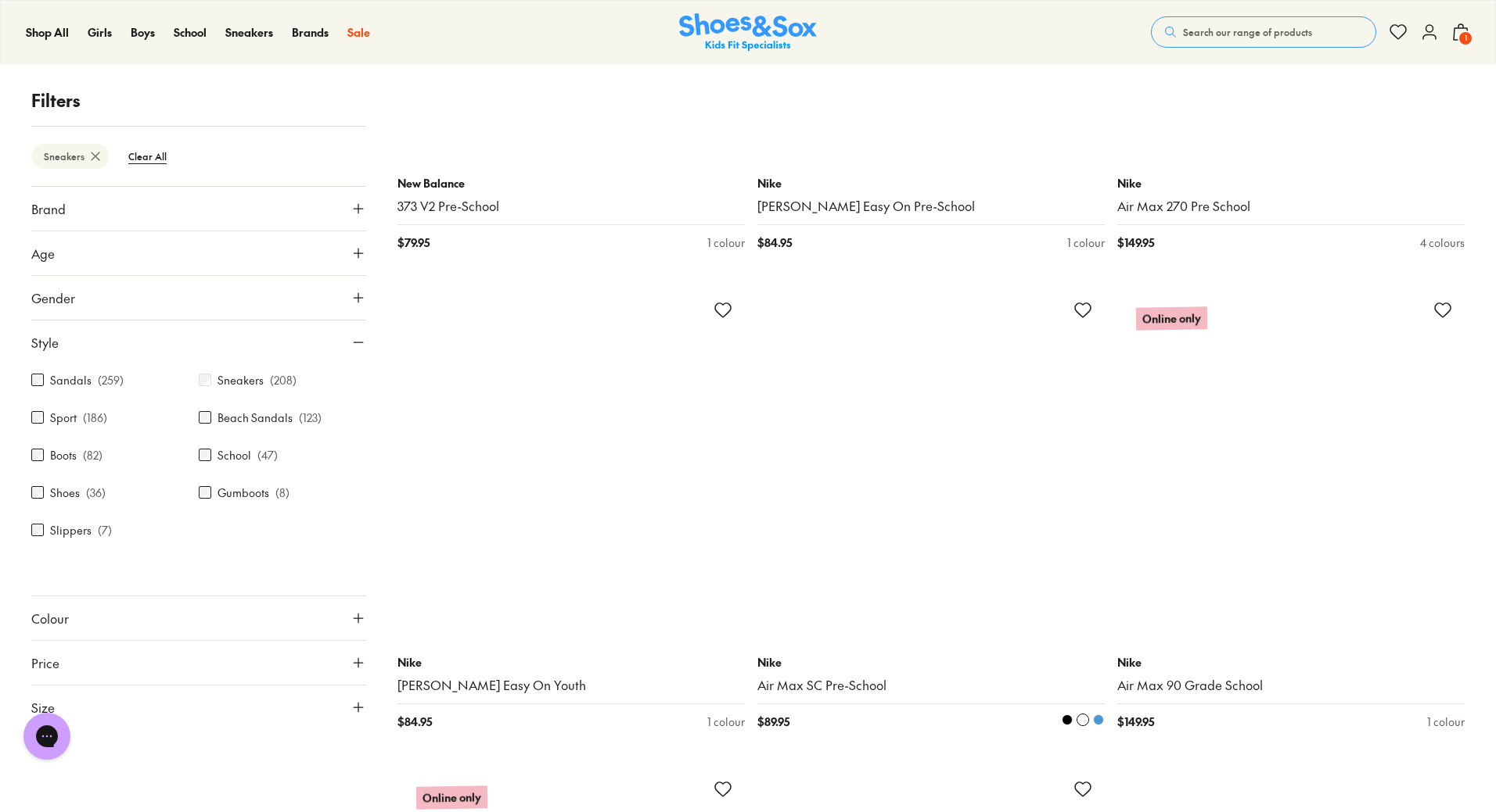
scroll to position [19704, 0]
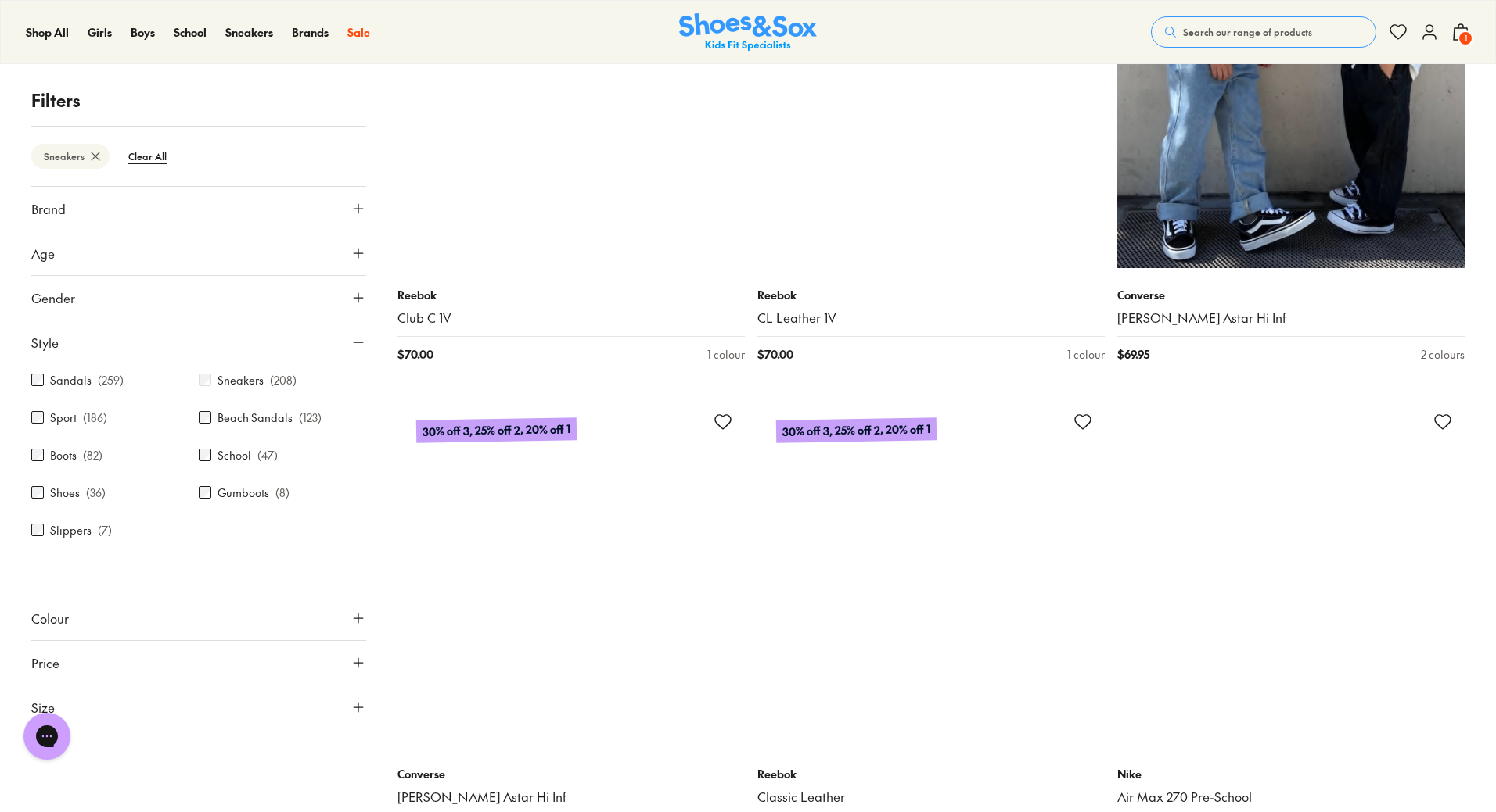
scroll to position [24943, 0]
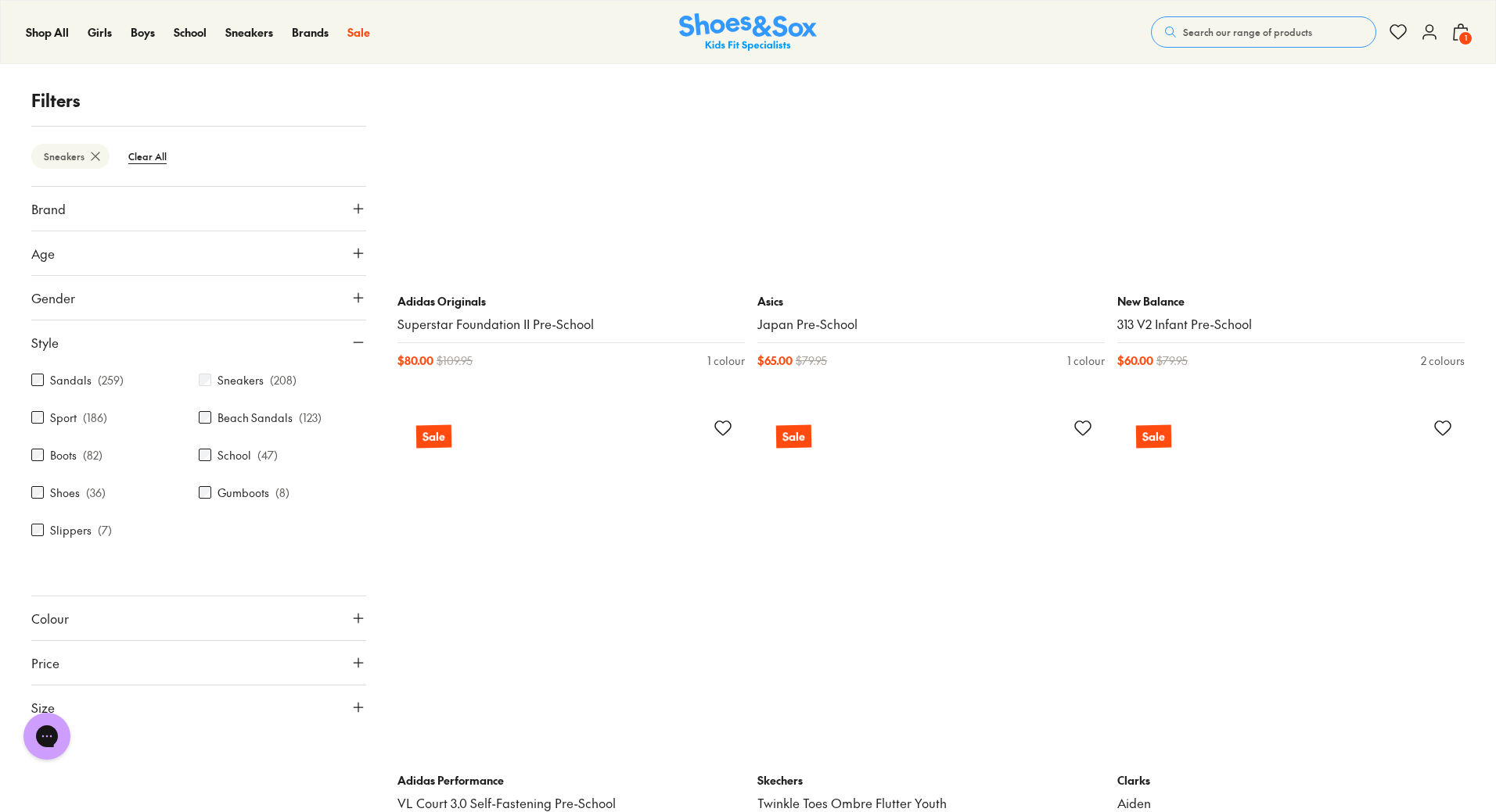
scroll to position [31667, 0]
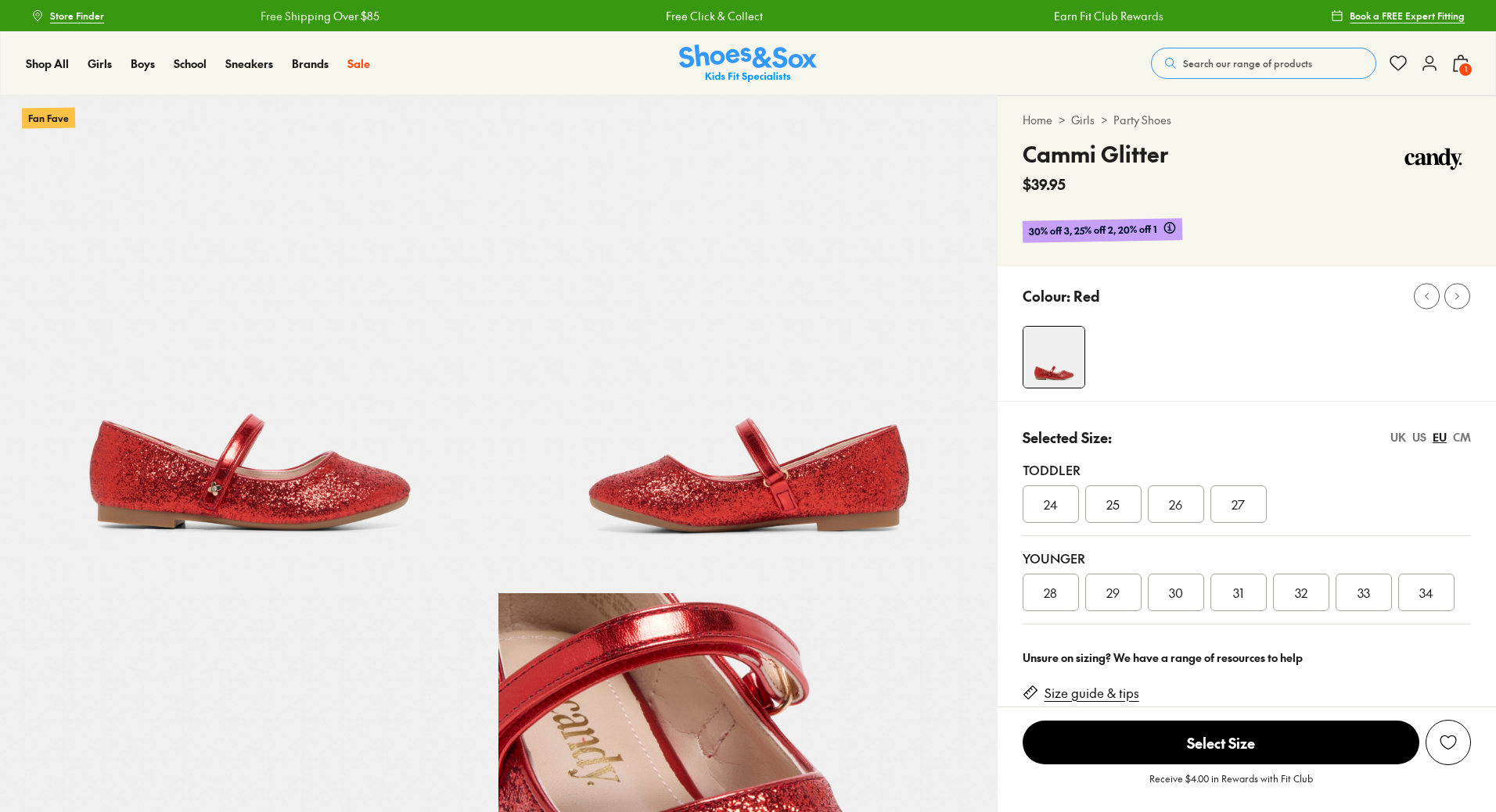
select select "*"
